Goal: Information Seeking & Learning: Find contact information

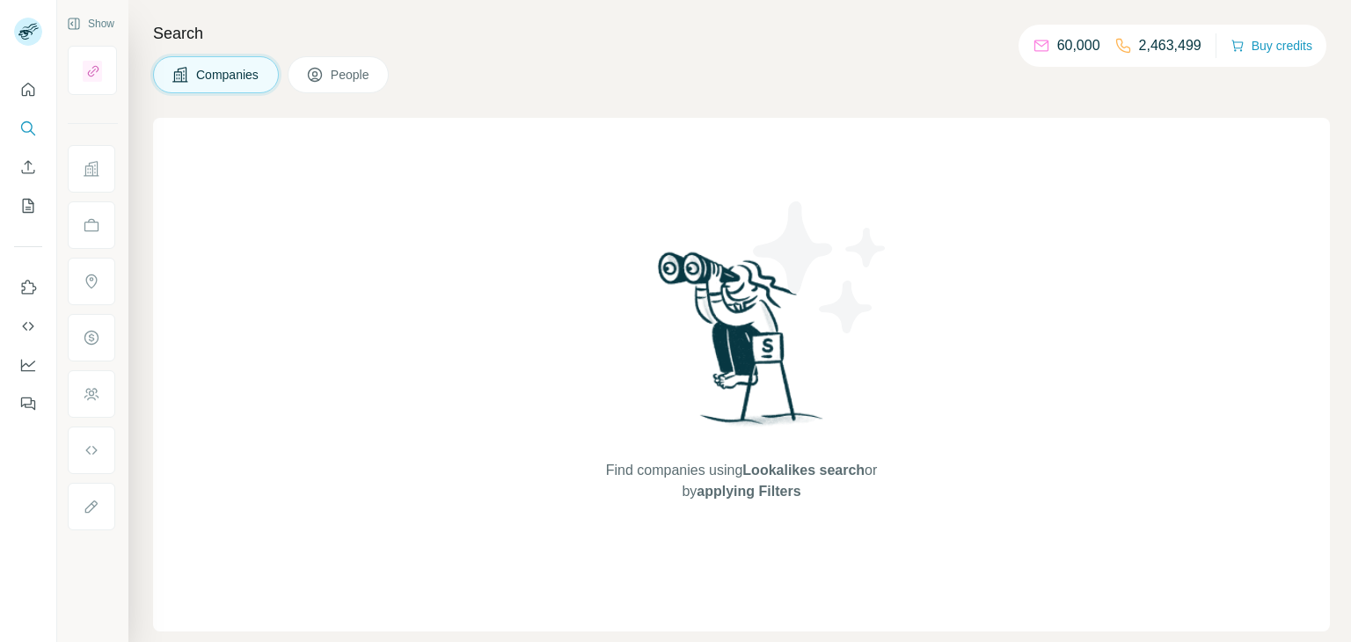
click at [369, 71] on span "People" at bounding box center [351, 75] width 40 height 18
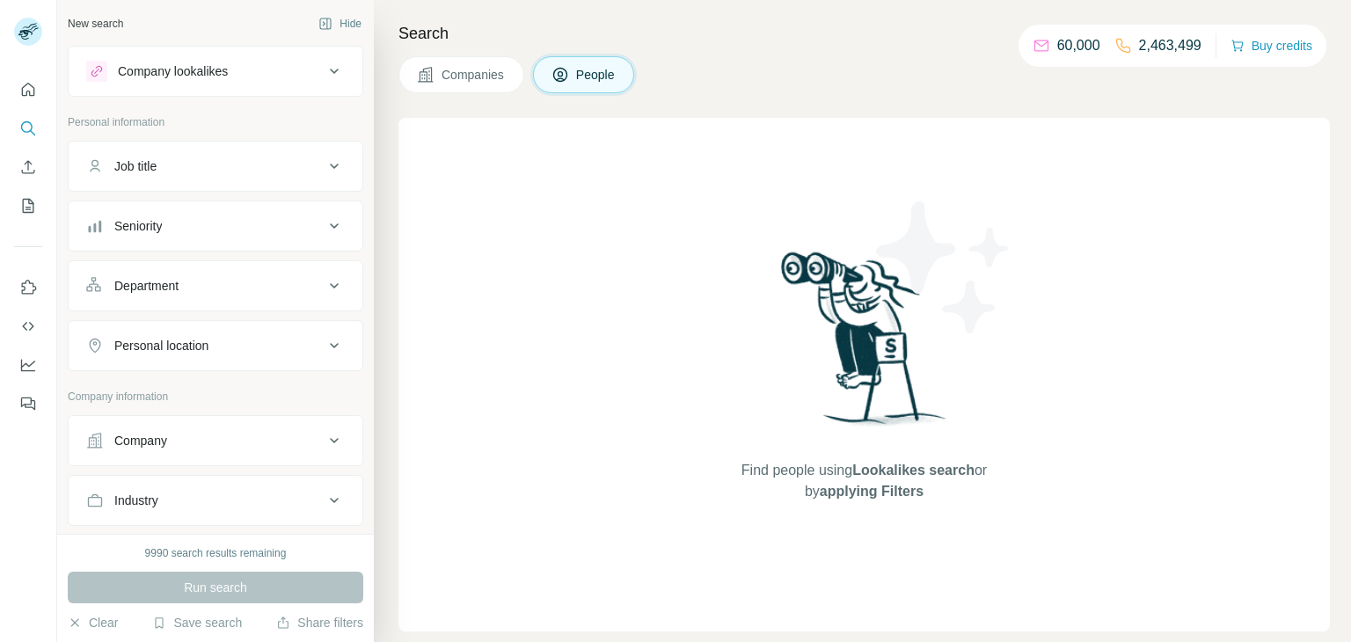
click at [288, 165] on div "Job title" at bounding box center [205, 166] width 238 height 18
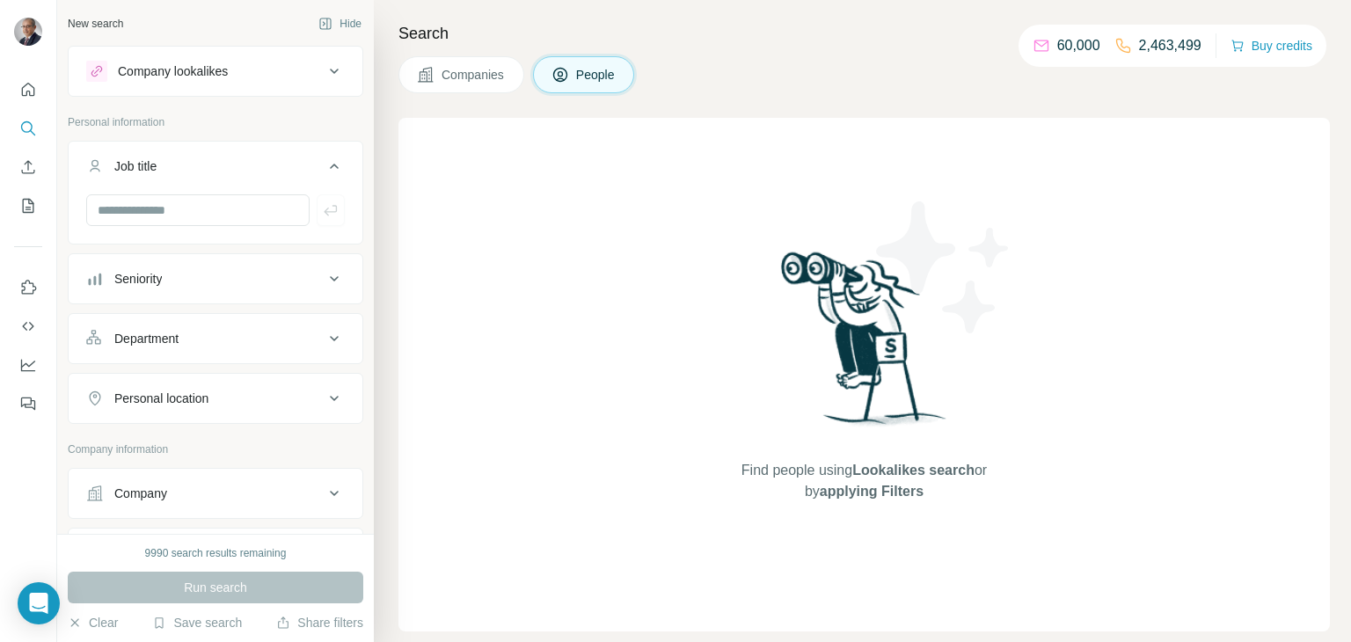
click at [292, 171] on div "Job title" at bounding box center [205, 166] width 238 height 18
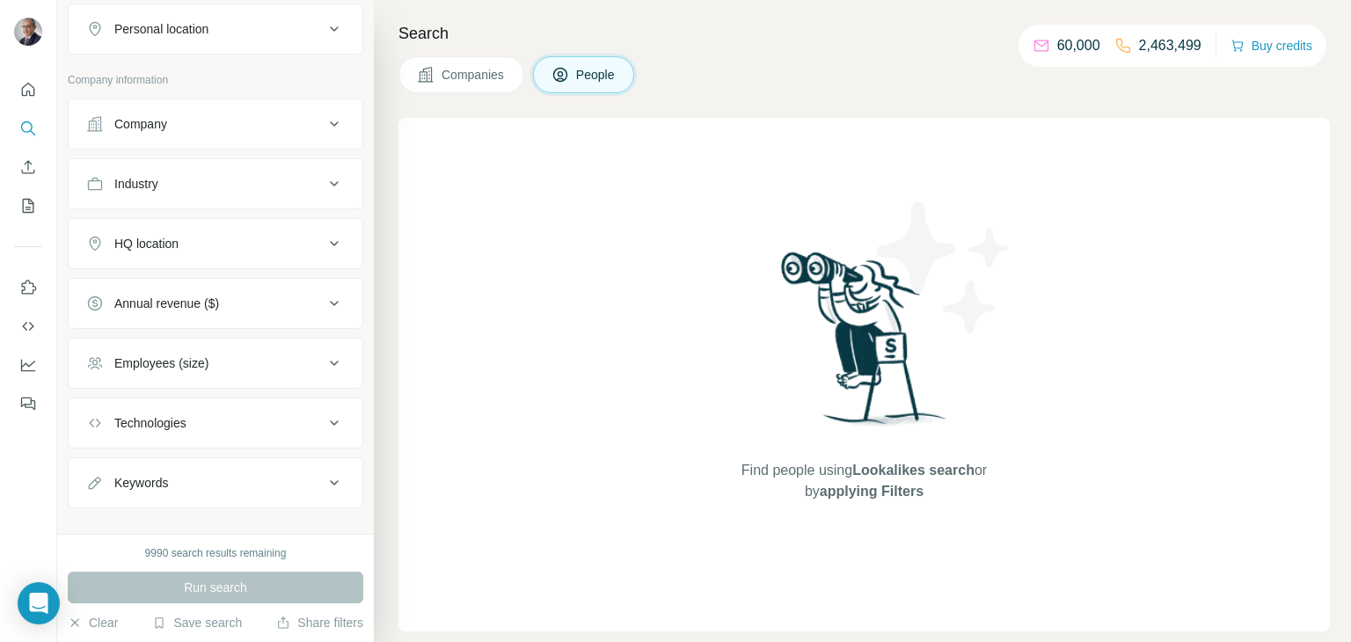
scroll to position [336, 0]
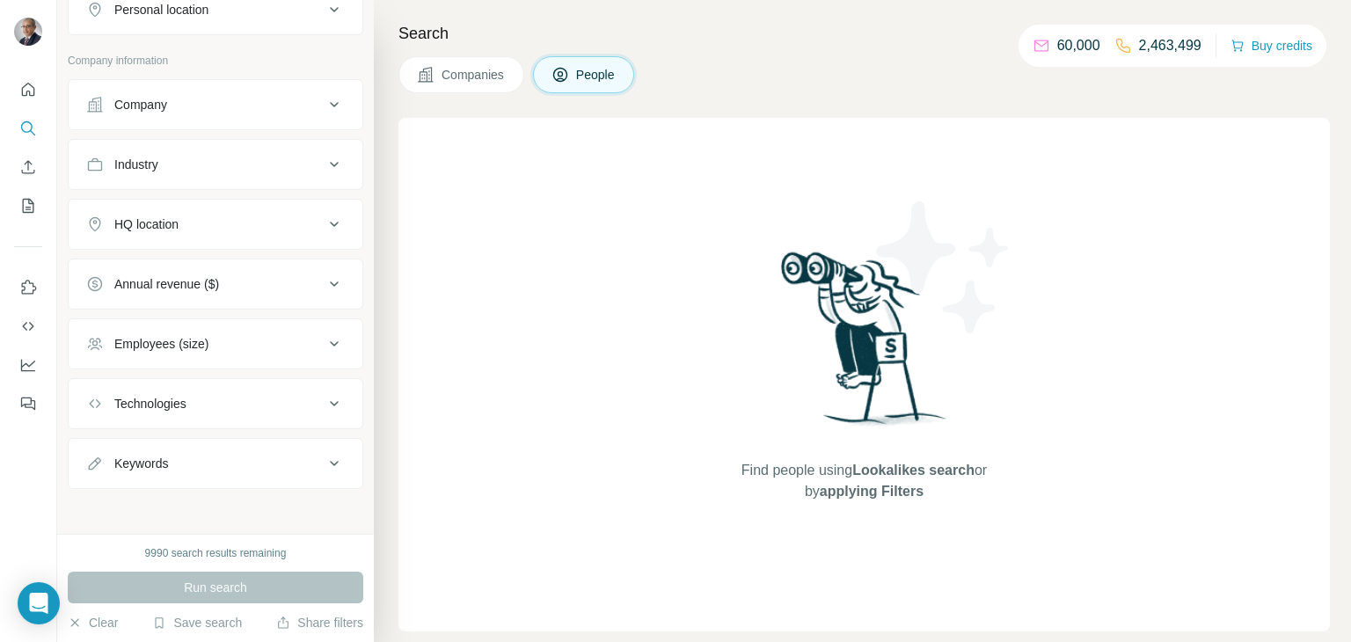
click at [321, 109] on div "Company" at bounding box center [205, 105] width 238 height 18
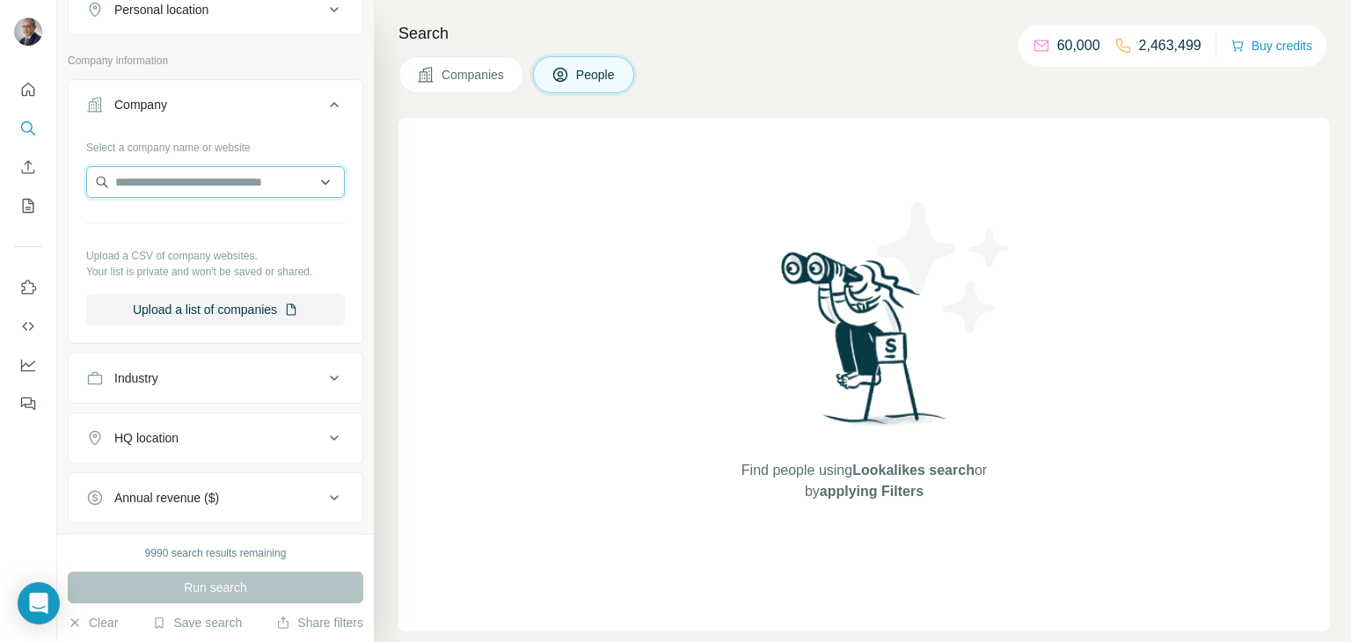
click at [231, 182] on input "text" at bounding box center [215, 182] width 259 height 32
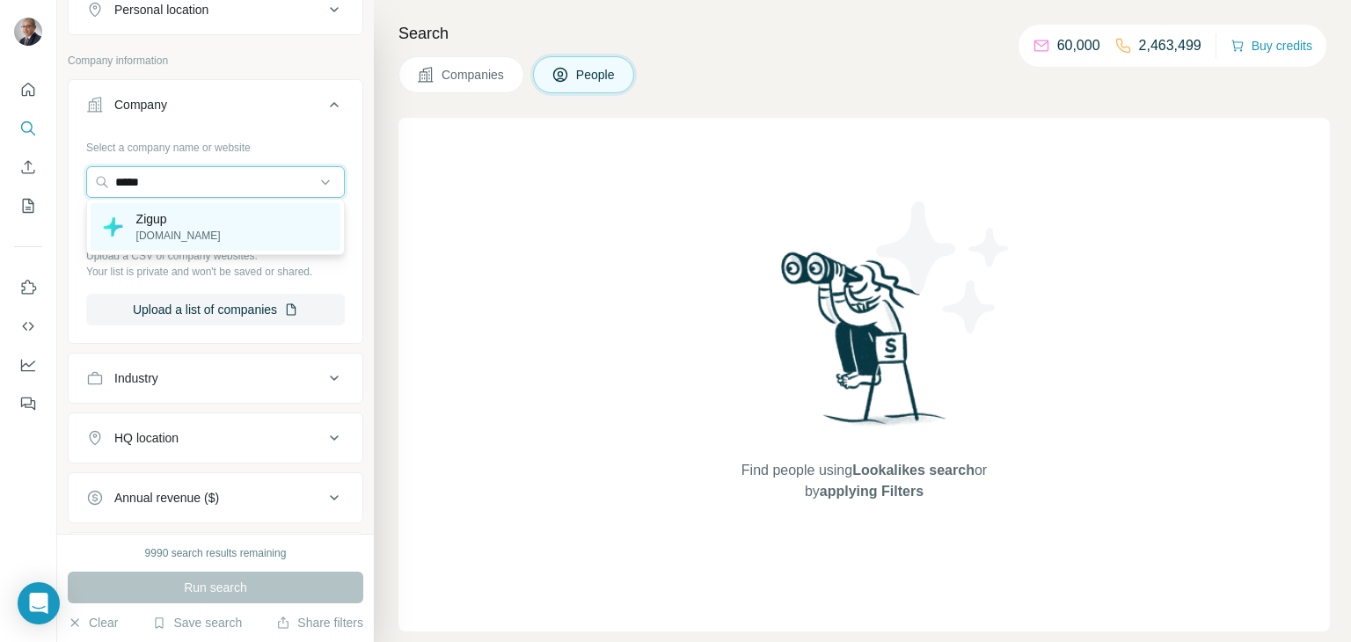
type input "*****"
click at [193, 235] on div "Zigup [DOMAIN_NAME]" at bounding box center [216, 227] width 250 height 48
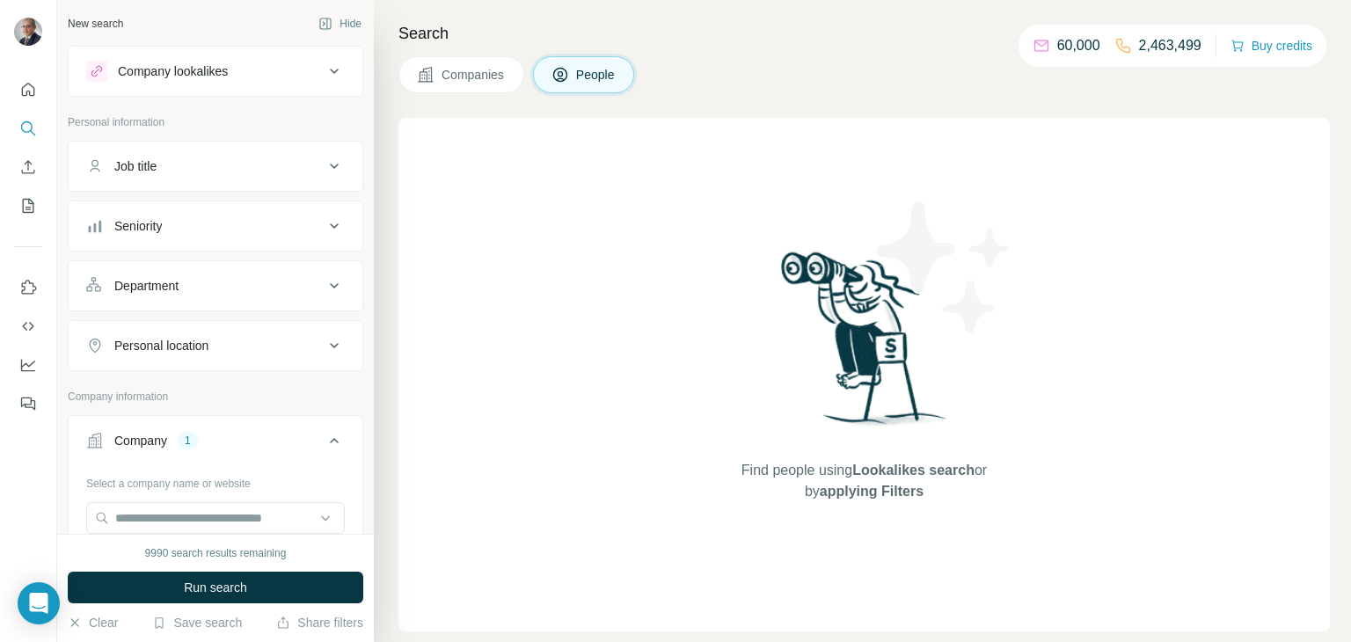
click at [342, 170] on icon at bounding box center [334, 166] width 21 height 21
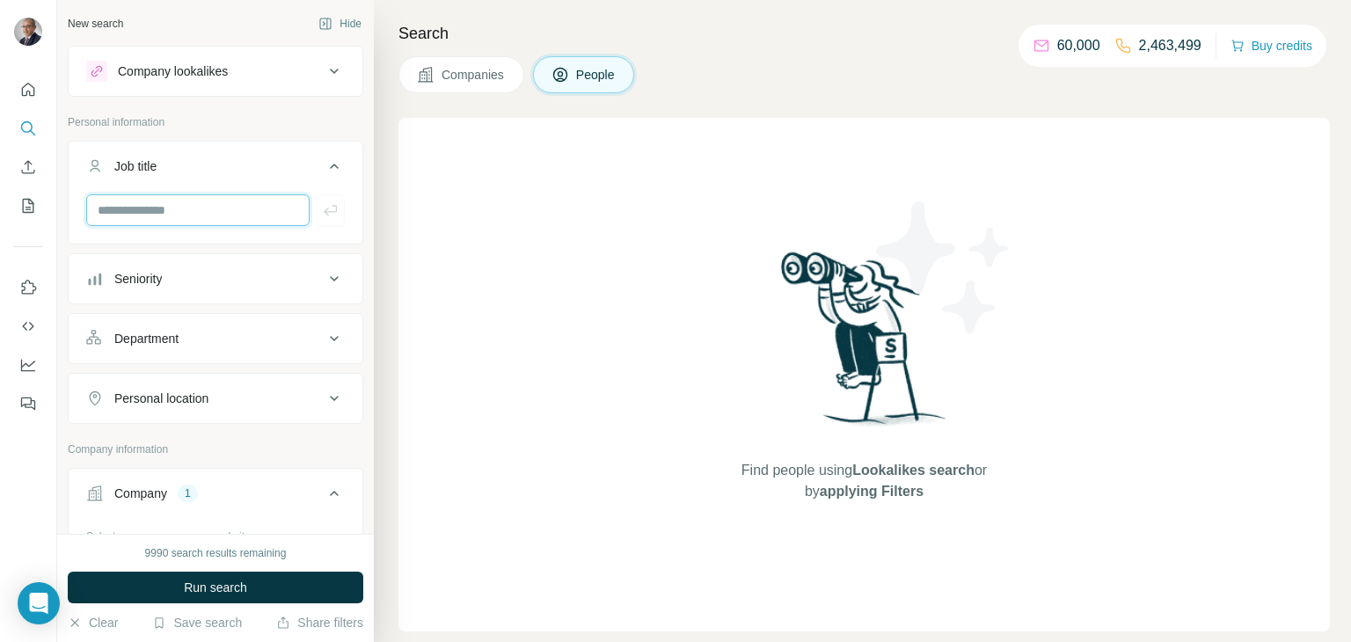
click at [199, 216] on input "text" at bounding box center [197, 210] width 223 height 32
paste input "**********"
type input "**********"
click at [246, 588] on span "Run search" at bounding box center [215, 588] width 63 height 18
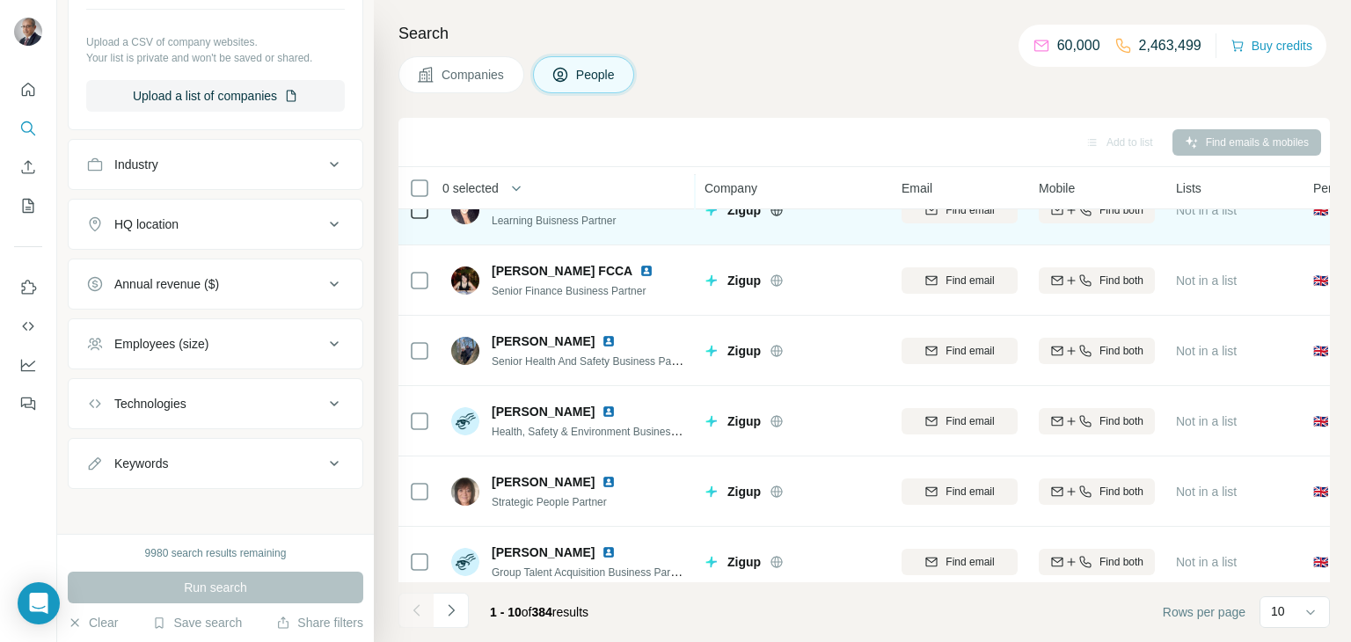
scroll to position [331, 0]
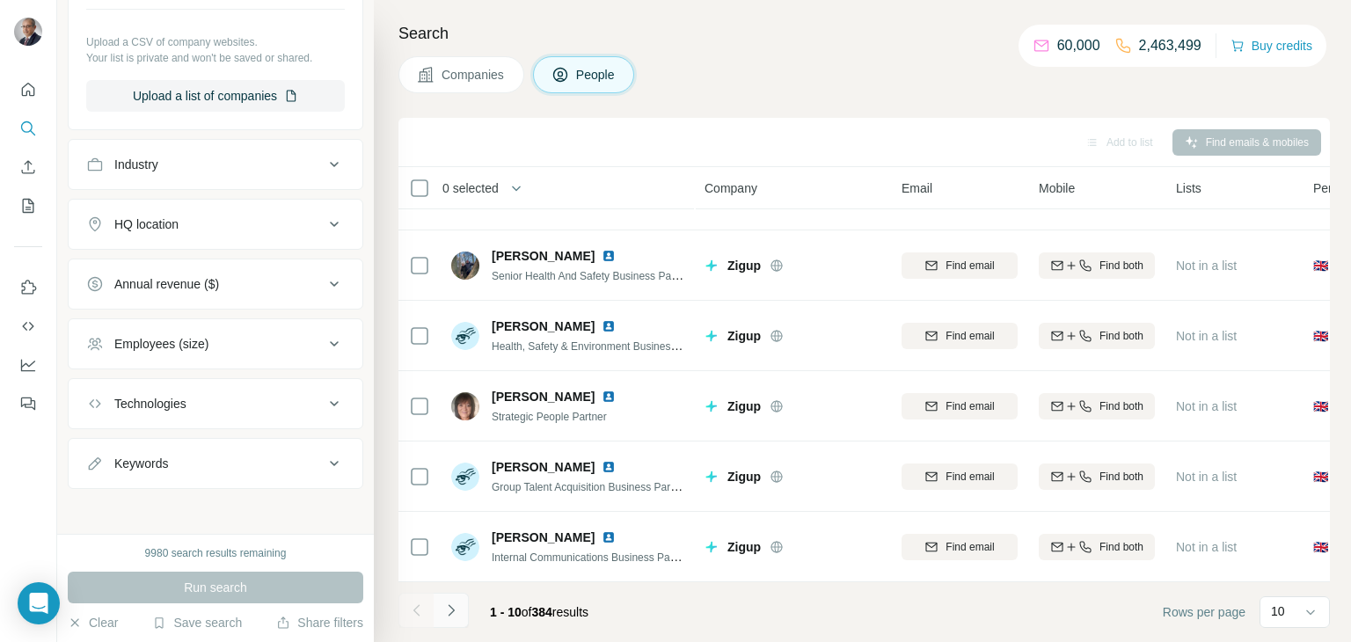
click at [455, 610] on icon "Navigate to next page" at bounding box center [452, 611] width 18 height 18
click at [449, 604] on icon "Navigate to next page" at bounding box center [452, 611] width 18 height 18
click at [449, 608] on icon "Navigate to next page" at bounding box center [452, 611] width 18 height 18
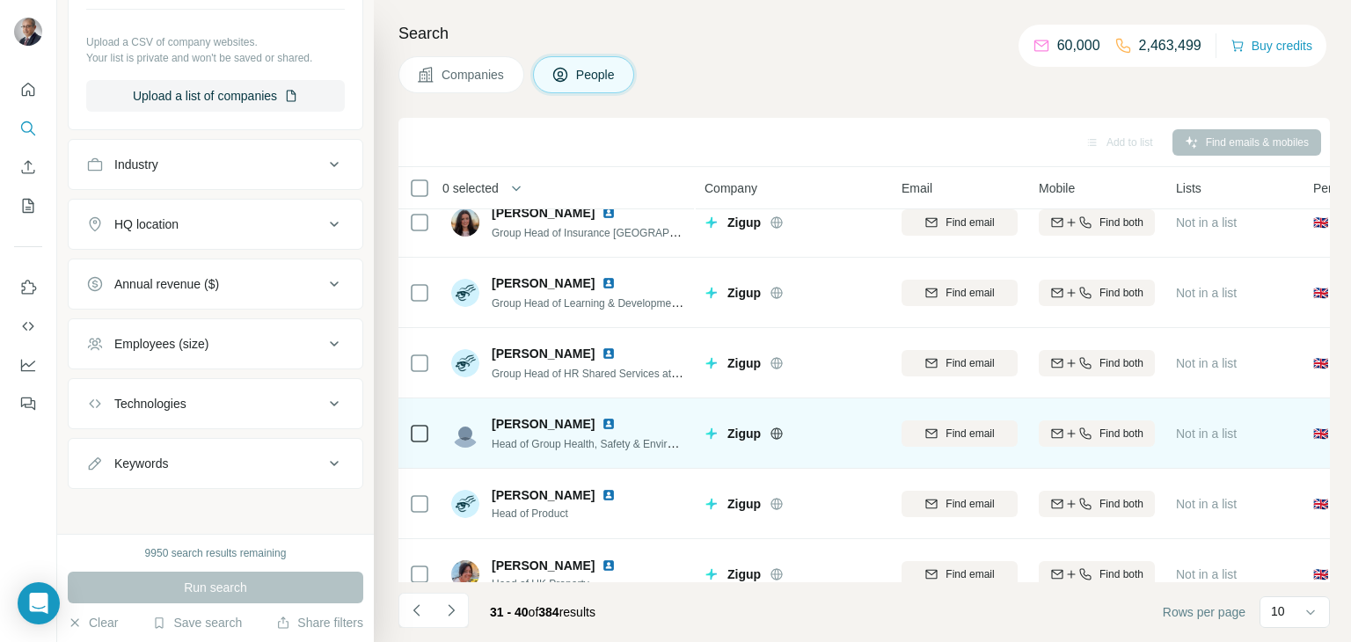
scroll to position [0, 0]
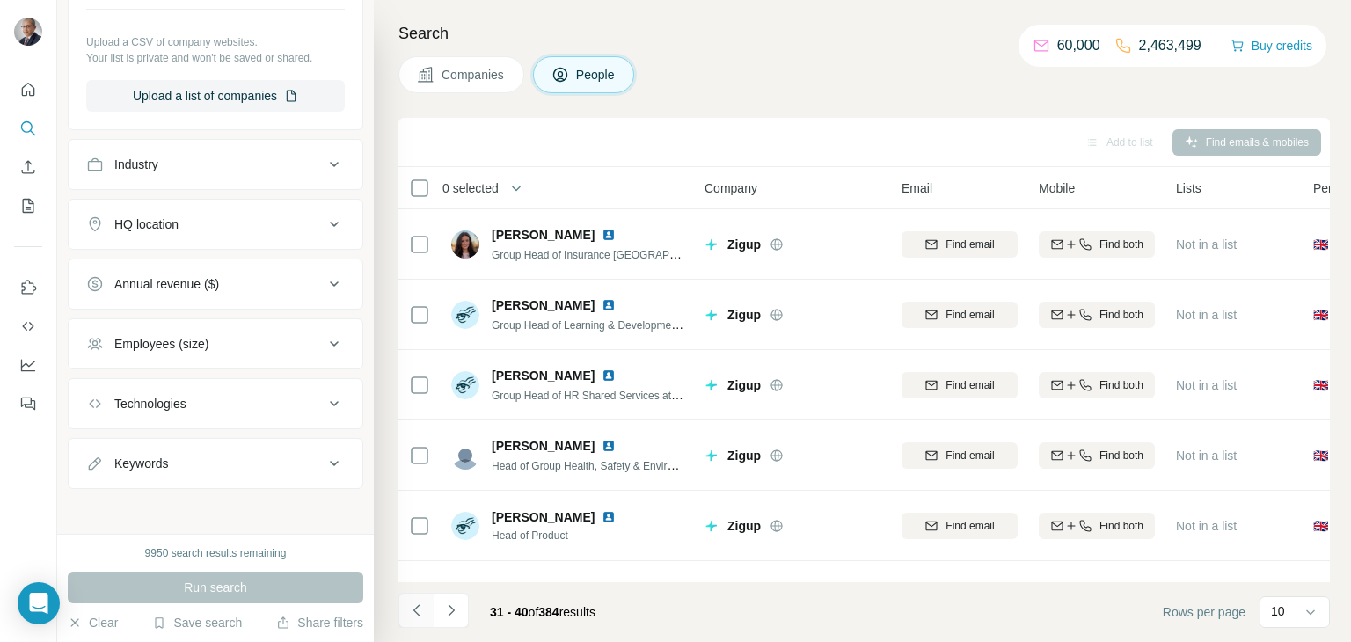
click at [416, 609] on icon "Navigate to previous page" at bounding box center [417, 611] width 18 height 18
click at [422, 607] on icon "Navigate to previous page" at bounding box center [417, 611] width 18 height 18
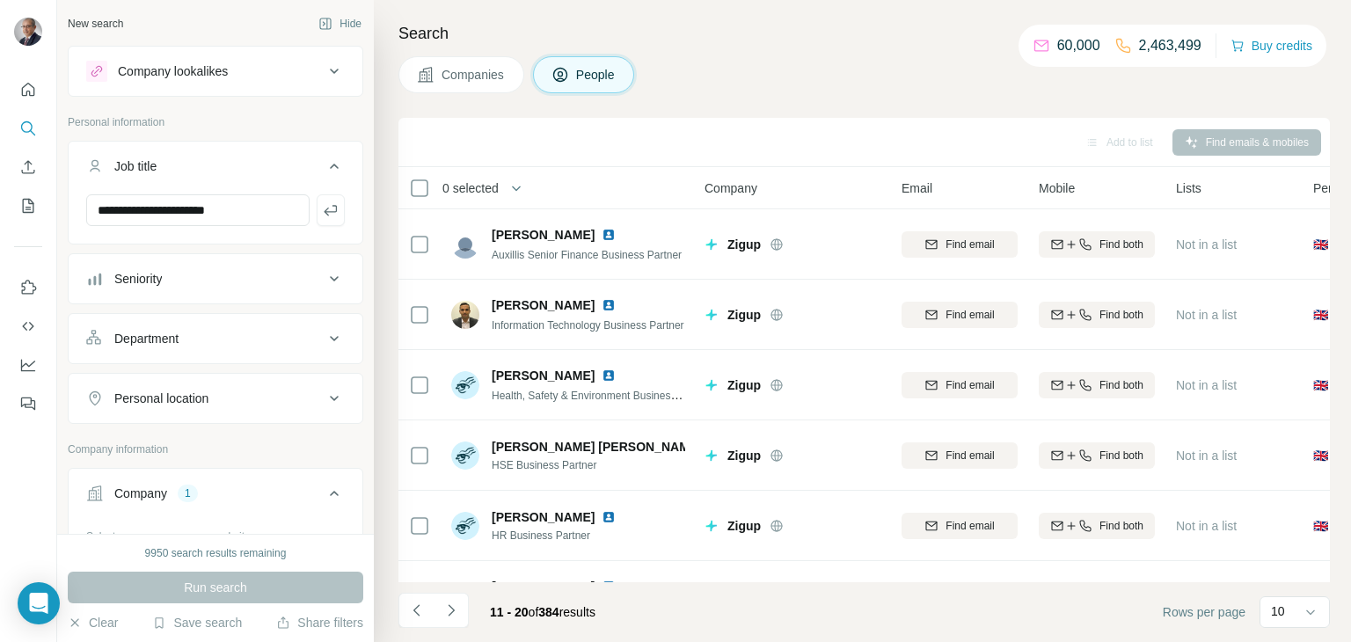
click at [335, 172] on icon at bounding box center [334, 166] width 21 height 21
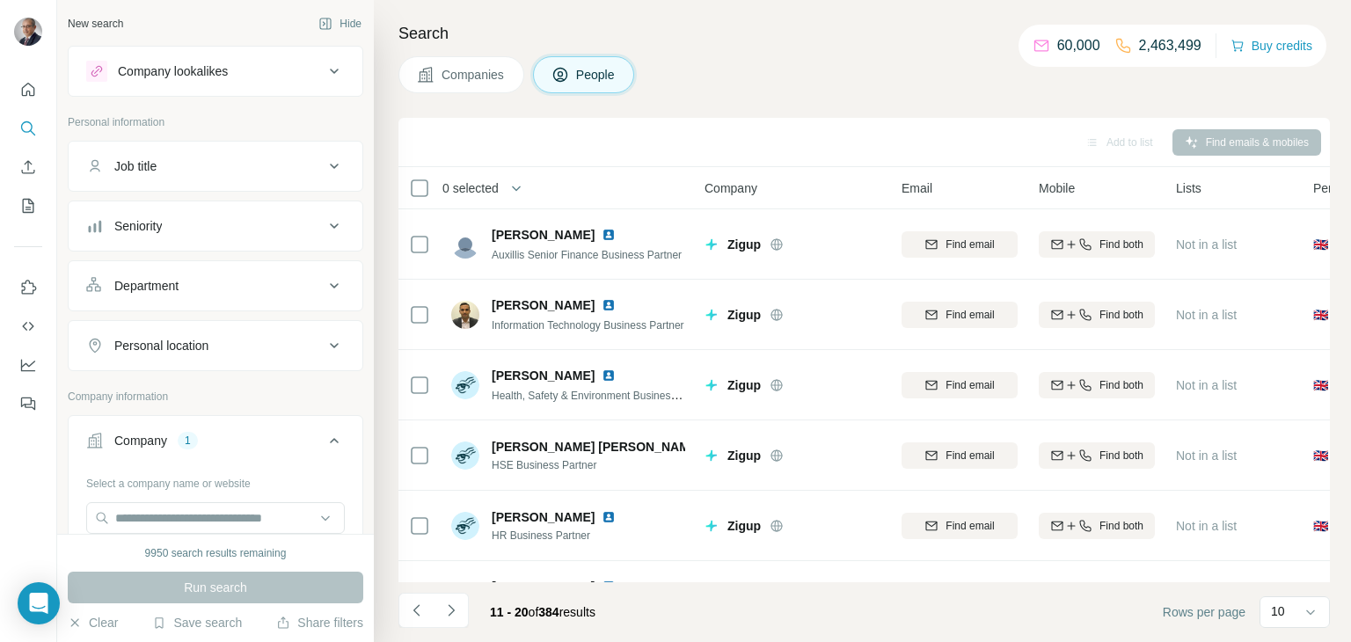
click at [330, 172] on icon at bounding box center [334, 166] width 21 height 21
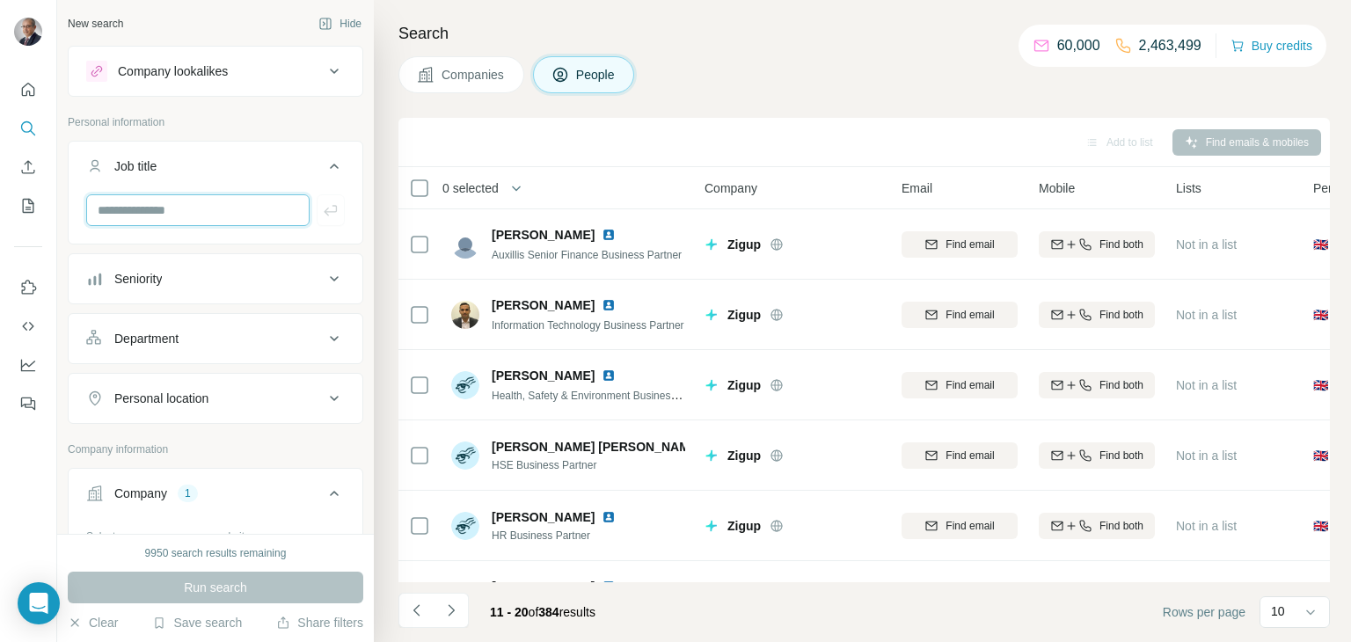
click at [224, 217] on input "text" at bounding box center [197, 210] width 223 height 32
type input "**********"
click at [326, 216] on icon "button" at bounding box center [331, 210] width 18 height 18
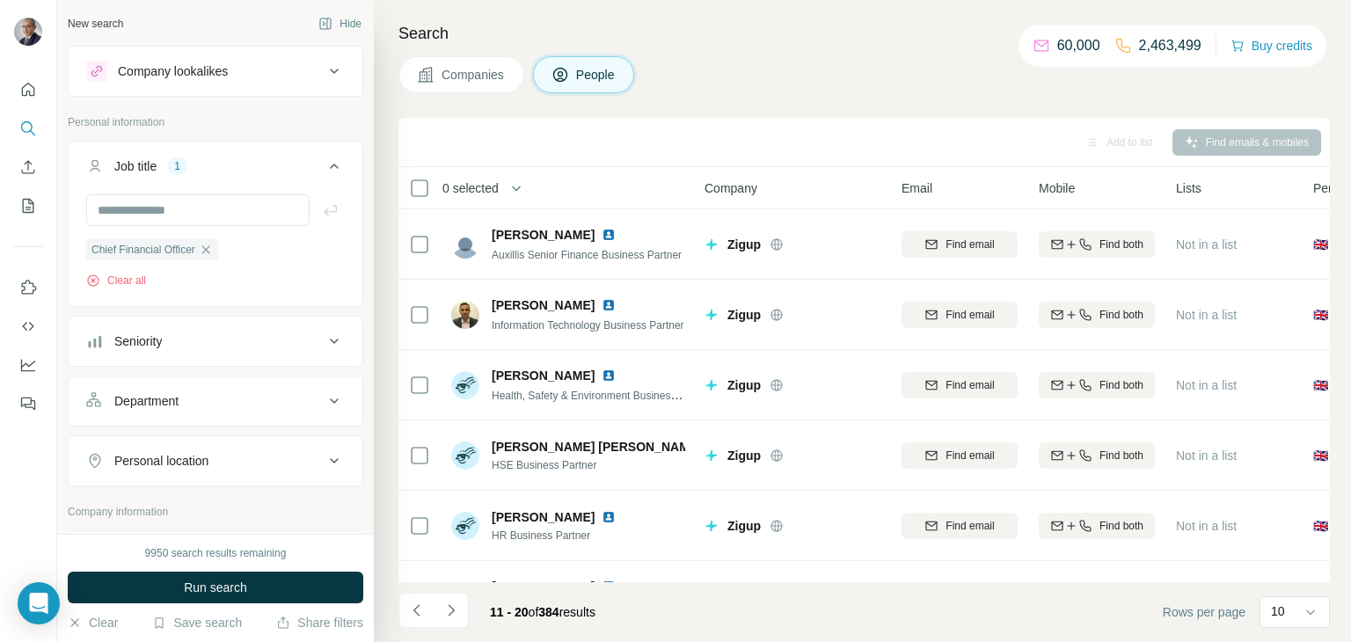
click at [251, 590] on button "Run search" at bounding box center [216, 588] width 296 height 32
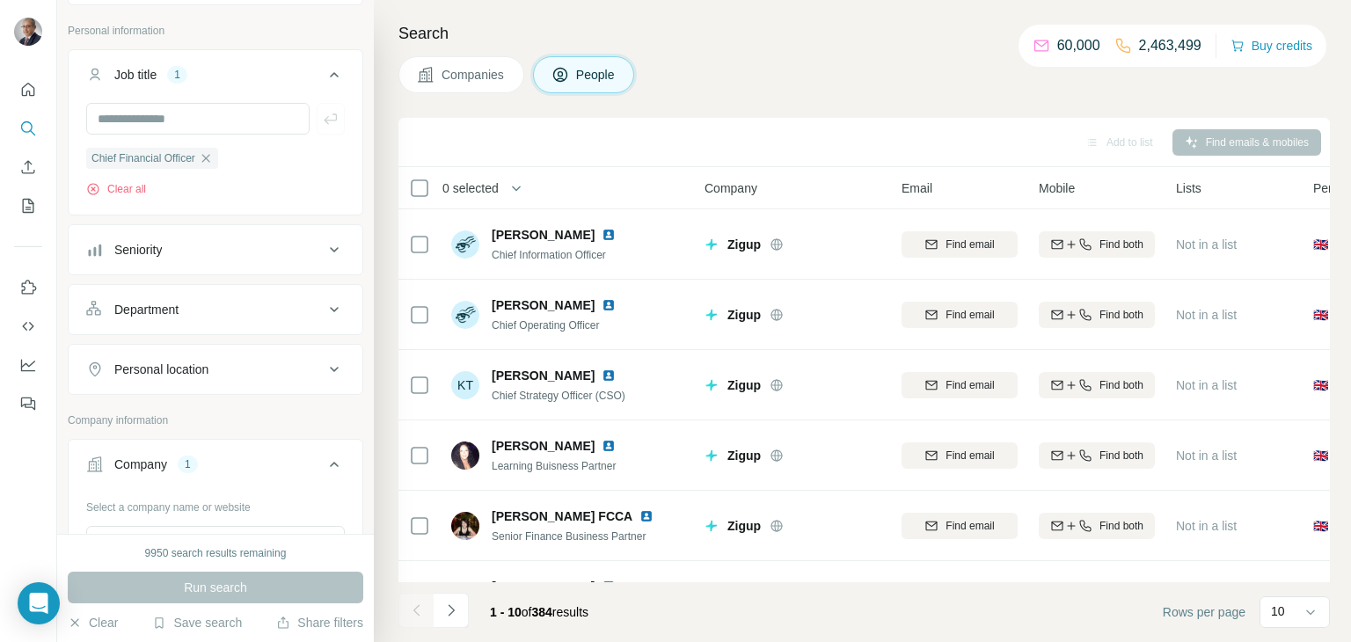
scroll to position [102, 0]
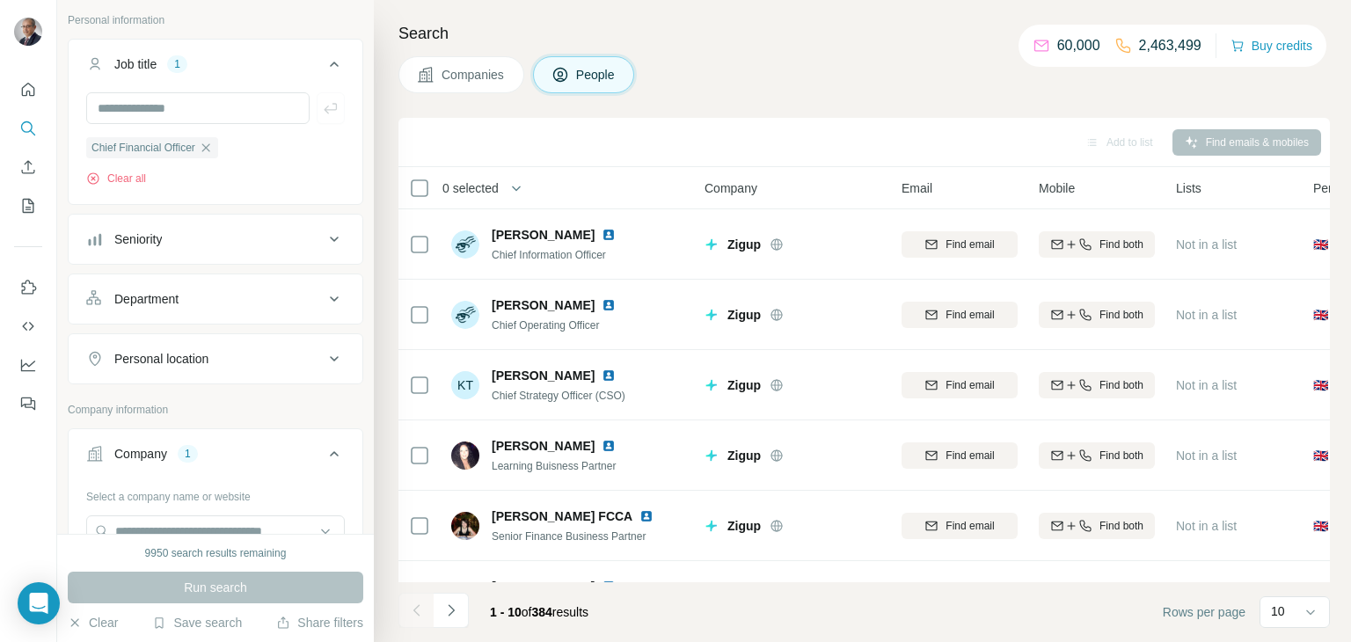
click at [326, 247] on icon at bounding box center [334, 239] width 21 height 21
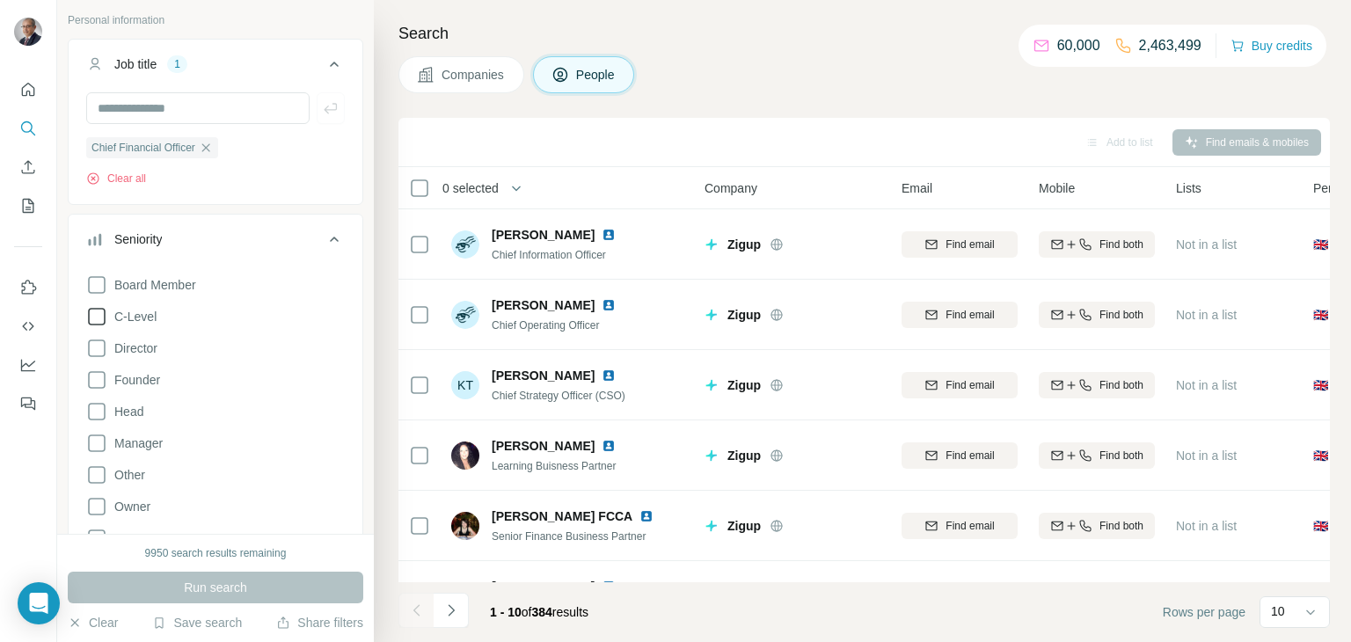
click at [94, 314] on icon at bounding box center [96, 316] width 21 height 21
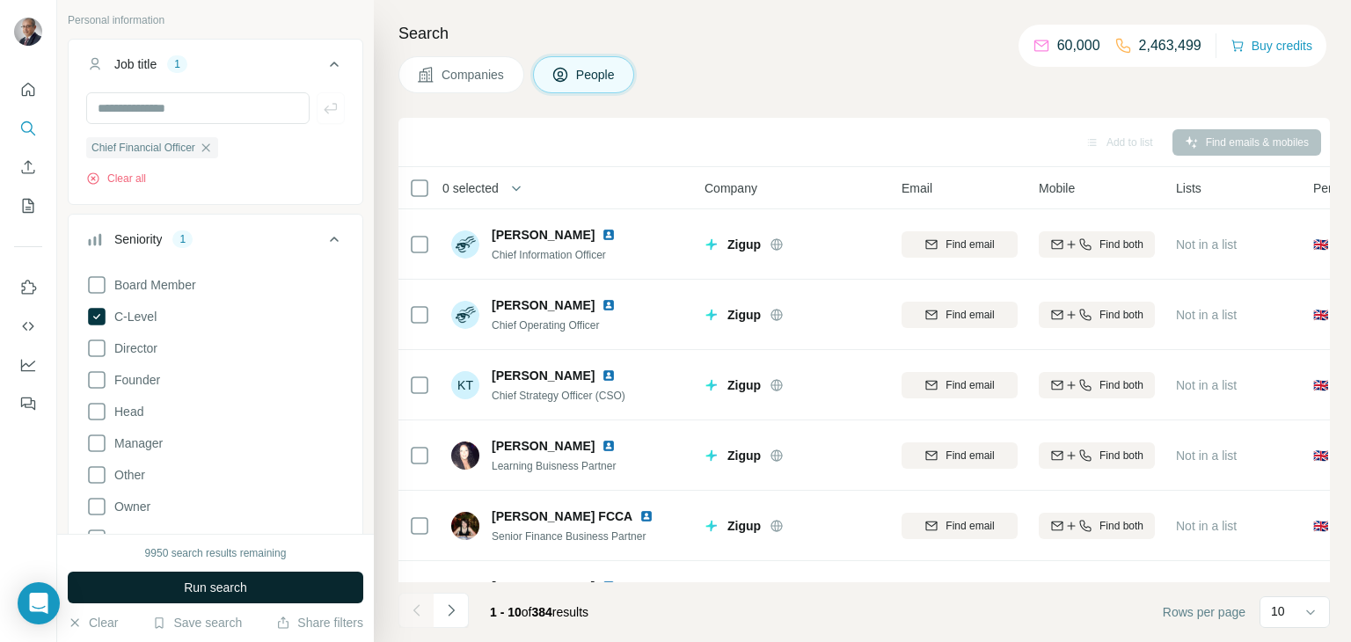
click at [258, 597] on button "Run search" at bounding box center [216, 588] width 296 height 32
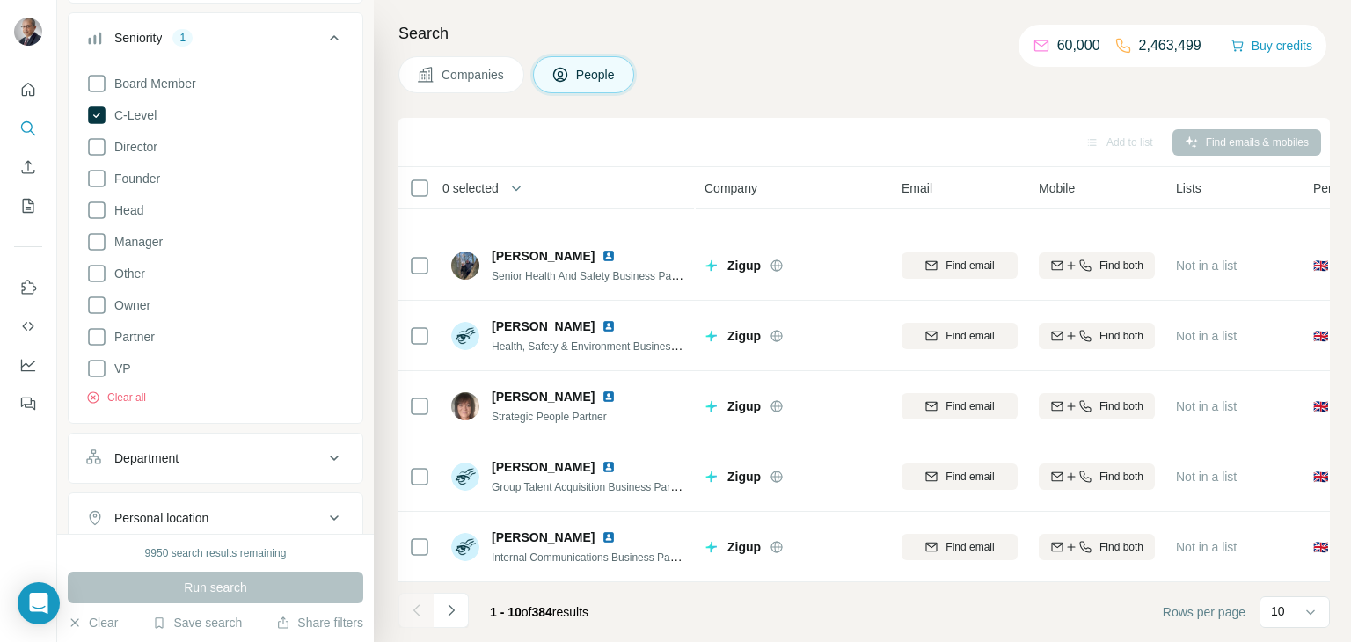
scroll to position [384, 0]
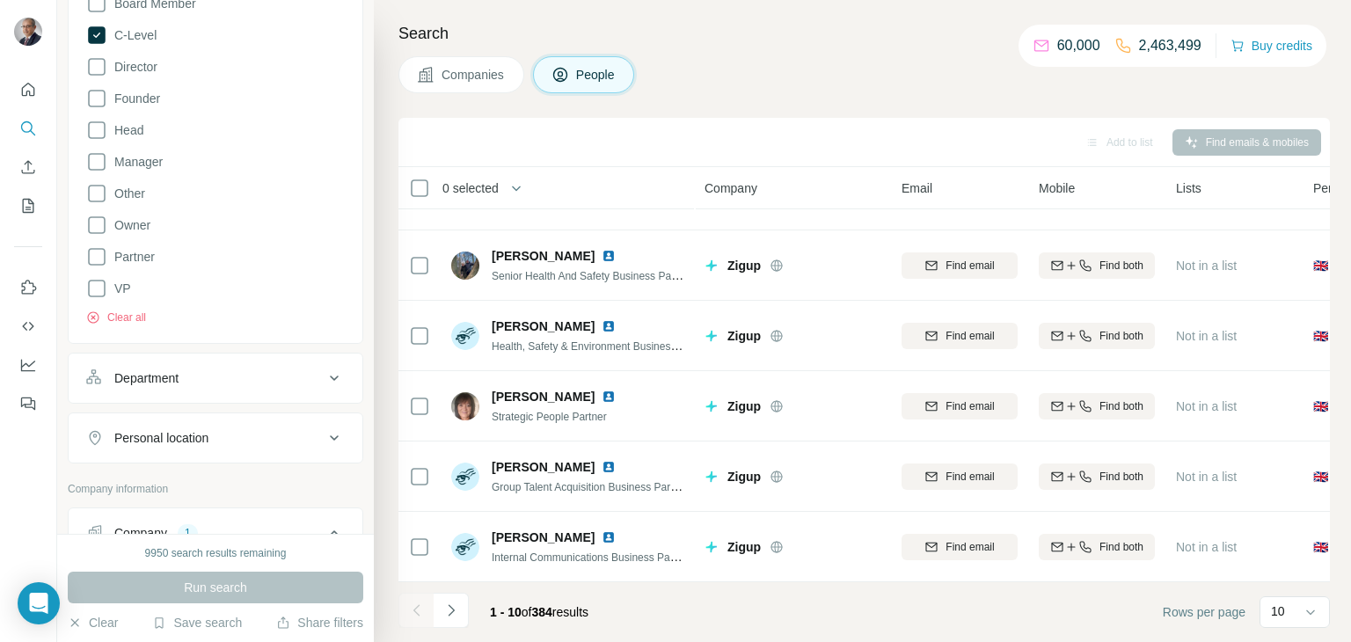
click at [240, 381] on div "Department" at bounding box center [205, 379] width 238 height 18
click at [232, 422] on input at bounding box center [206, 422] width 217 height 19
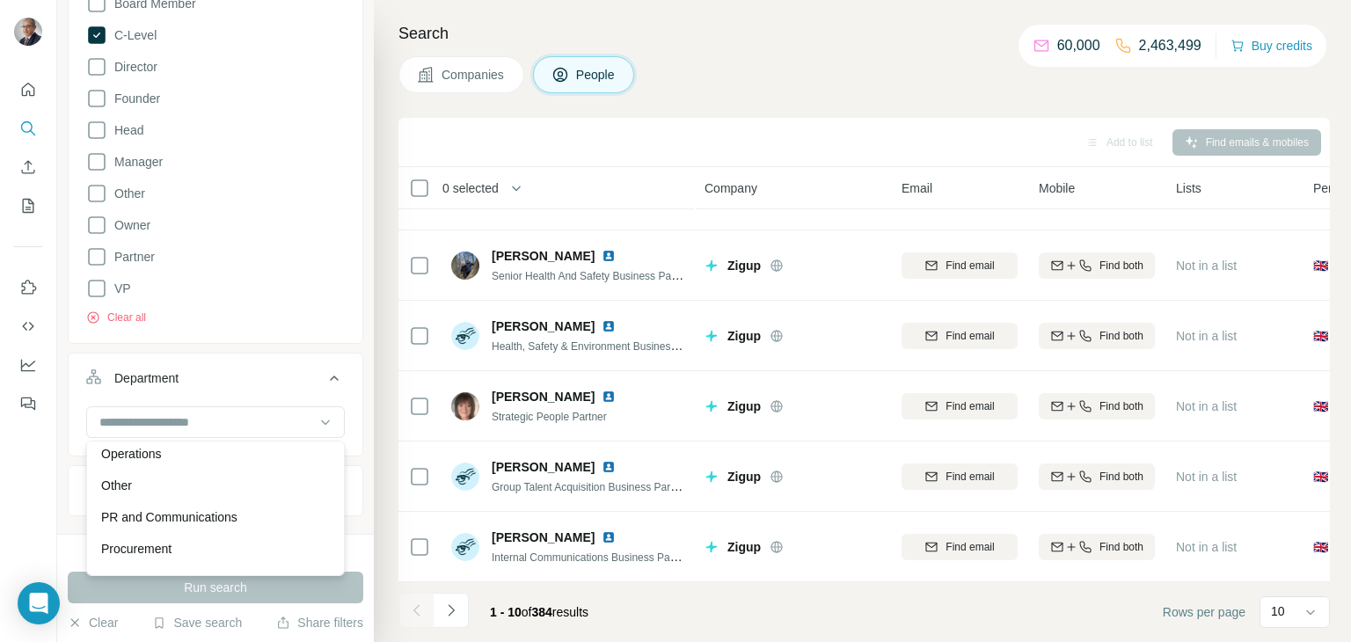
scroll to position [450, 0]
click at [714, 11] on div "Search Companies People Add to list Find emails & mobiles 0 selected People Com…" at bounding box center [863, 321] width 978 height 642
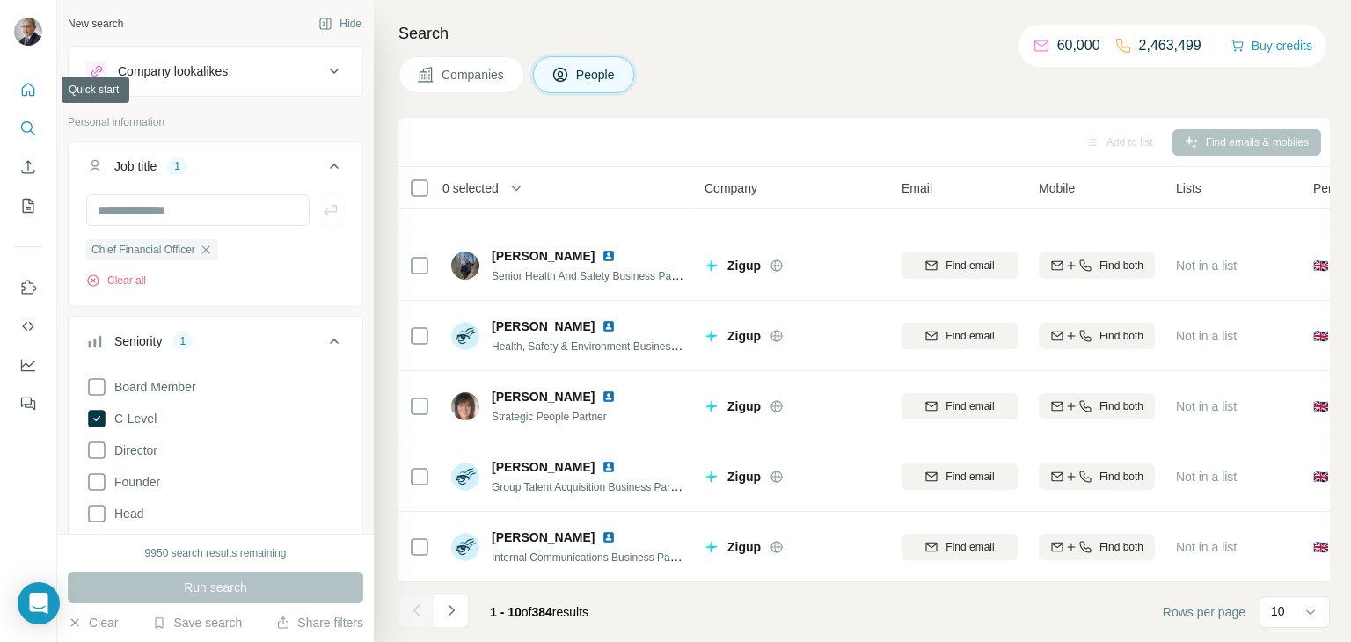
click at [24, 93] on icon "Quick start" at bounding box center [28, 90] width 18 height 18
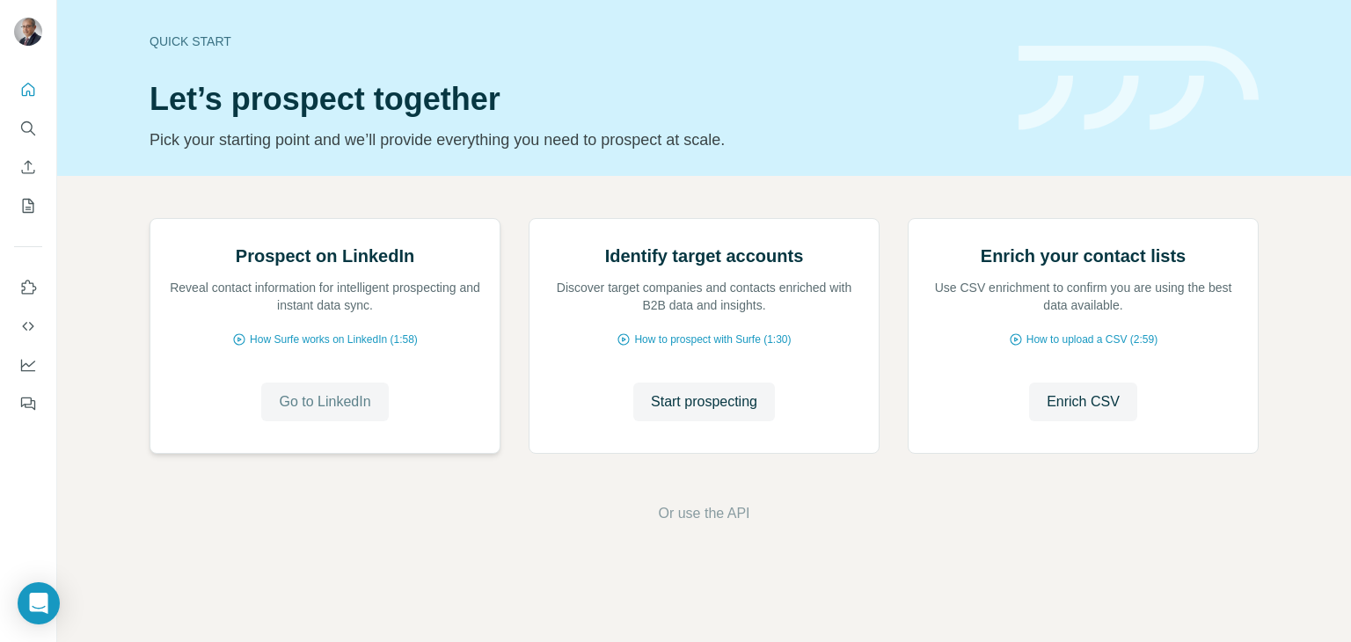
scroll to position [118, 0]
click at [323, 413] on span "Go to LinkedIn" at bounding box center [325, 402] width 92 height 21
